Goal: Check status

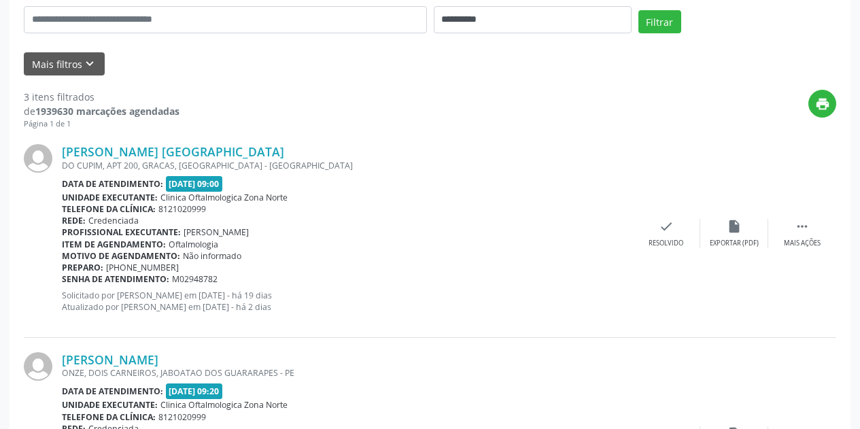
scroll to position [272, 0]
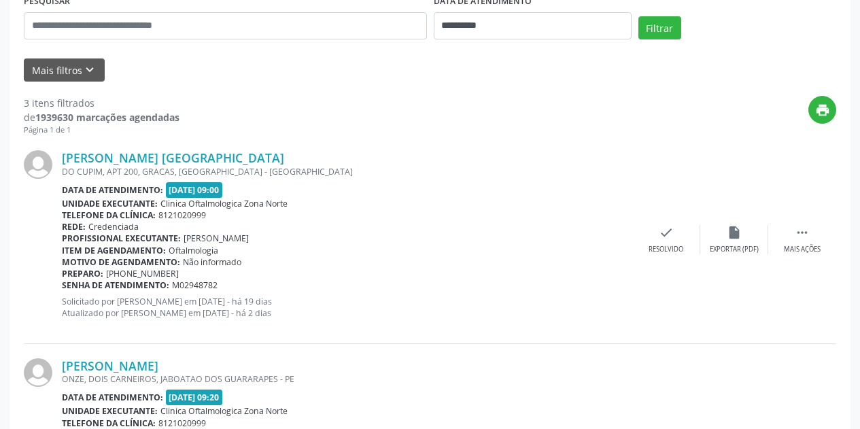
click at [217, 194] on span "[DATE] 09:00" at bounding box center [194, 190] width 57 height 16
click at [288, 245] on div "[PERSON_NAME] [GEOGRAPHIC_DATA] DO CUPIM, APT 200, GRACAS, [GEOGRAPHIC_DATA] - …" at bounding box center [347, 239] width 570 height 178
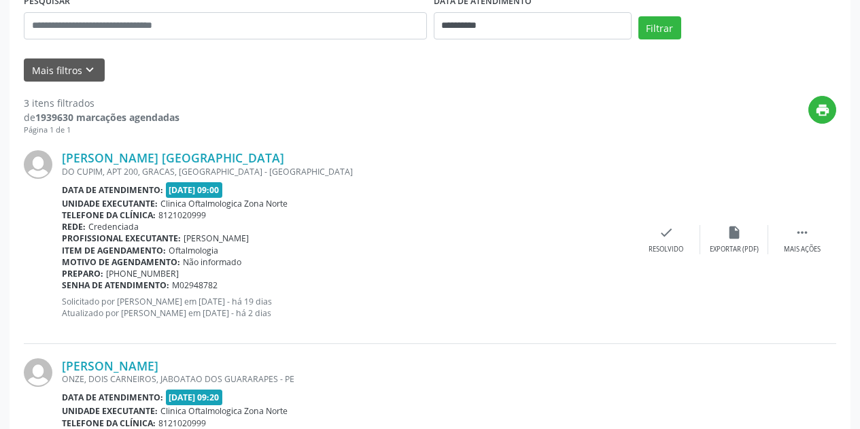
click at [287, 228] on div "Rede: Credenciada" at bounding box center [347, 227] width 570 height 12
click at [213, 279] on span "M02948782" at bounding box center [195, 285] width 46 height 12
click at [291, 147] on div "[PERSON_NAME] [GEOGRAPHIC_DATA] DO CUPIM, APT 200, GRACAS, [GEOGRAPHIC_DATA] - …" at bounding box center [430, 239] width 812 height 207
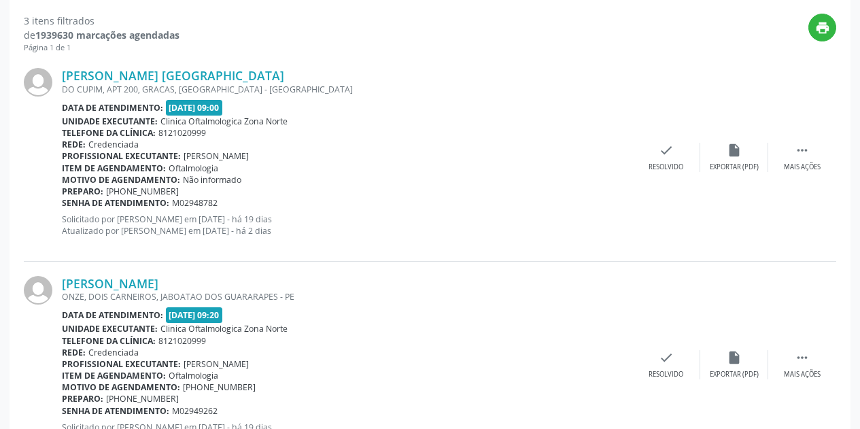
scroll to position [453, 0]
